Goal: Entertainment & Leisure: Consume media (video, audio)

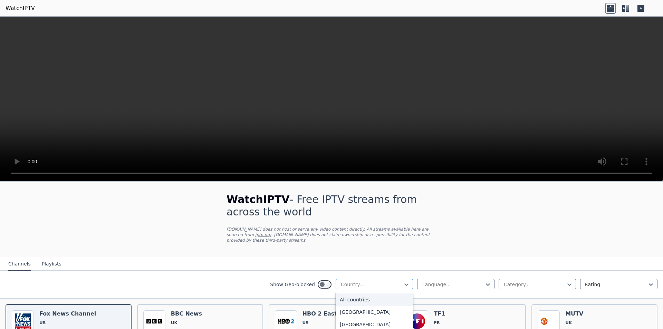
click at [368, 281] on div at bounding box center [371, 284] width 63 height 7
type input "***"
click at [356, 295] on div "[GEOGRAPHIC_DATA]" at bounding box center [374, 300] width 77 height 12
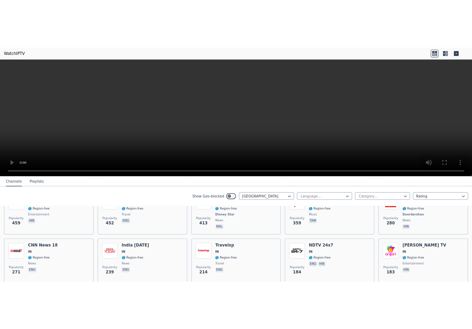
scroll to position [207, 0]
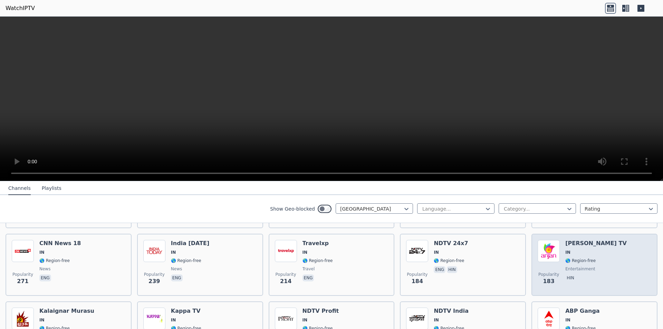
click at [557, 240] on div "Popularity 183 Anjan TV IN 🌎 Region-free entertainment hin" at bounding box center [595, 265] width 114 height 50
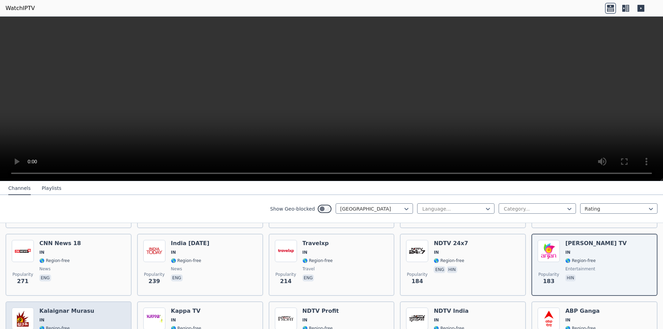
click at [61, 309] on h6 "Kalaignar Murasu" at bounding box center [66, 311] width 55 height 7
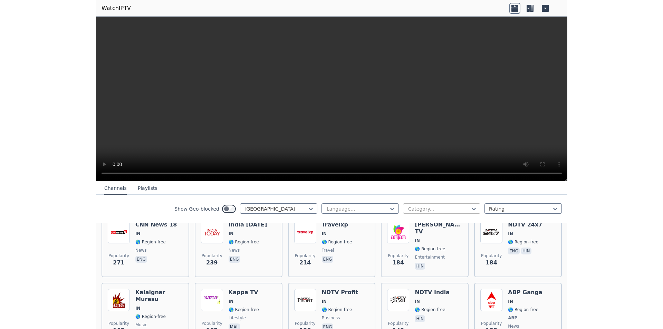
scroll to position [276, 0]
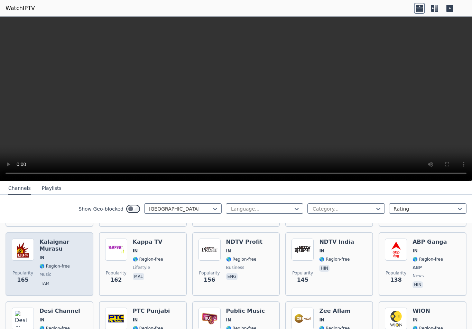
click at [64, 243] on div "Kalaignar Murasu IN 🌎 Region-free music tam" at bounding box center [63, 264] width 48 height 51
